Goal: Navigation & Orientation: Go to known website

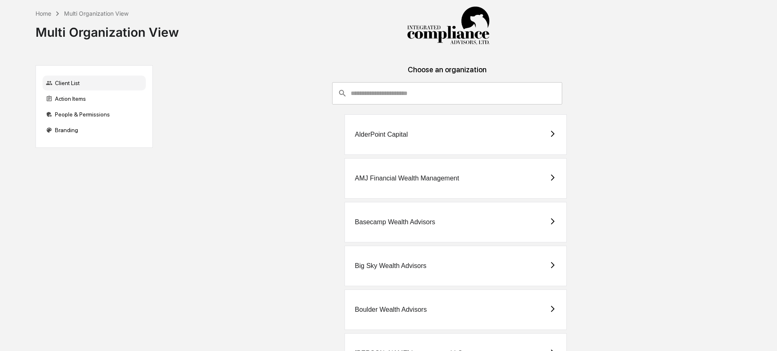
click at [383, 93] on input "consultant-dashboard__filter-organizations-search-bar" at bounding box center [457, 93] width 212 height 22
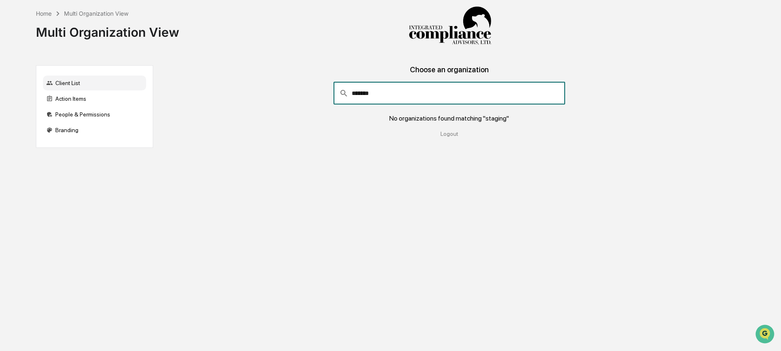
click at [395, 97] on input "*******" at bounding box center [459, 93] width 214 height 22
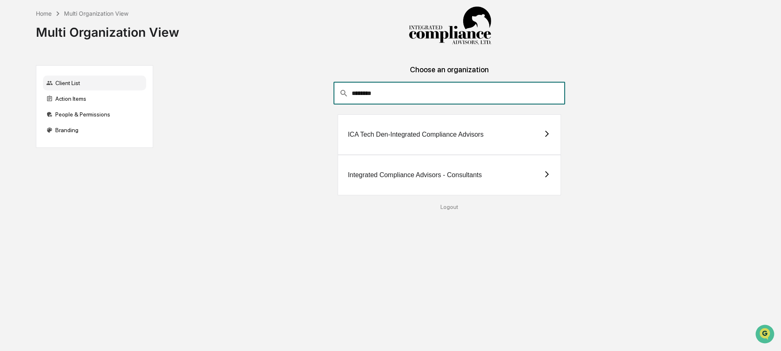
type input "********"
click at [423, 135] on div "ICA Tech Den-Integrated Compliance Advisors" at bounding box center [416, 134] width 136 height 7
